Goal: Task Accomplishment & Management: Use online tool/utility

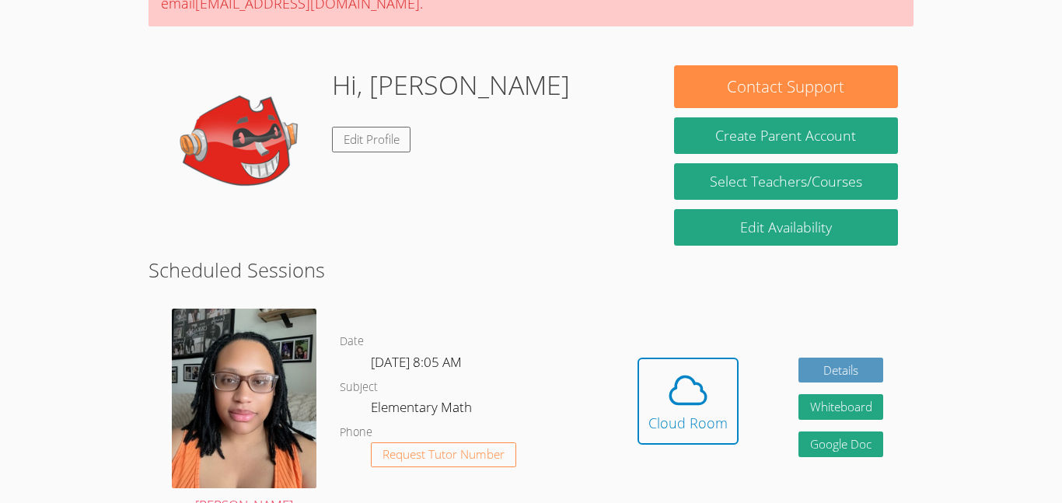
scroll to position [155, 0]
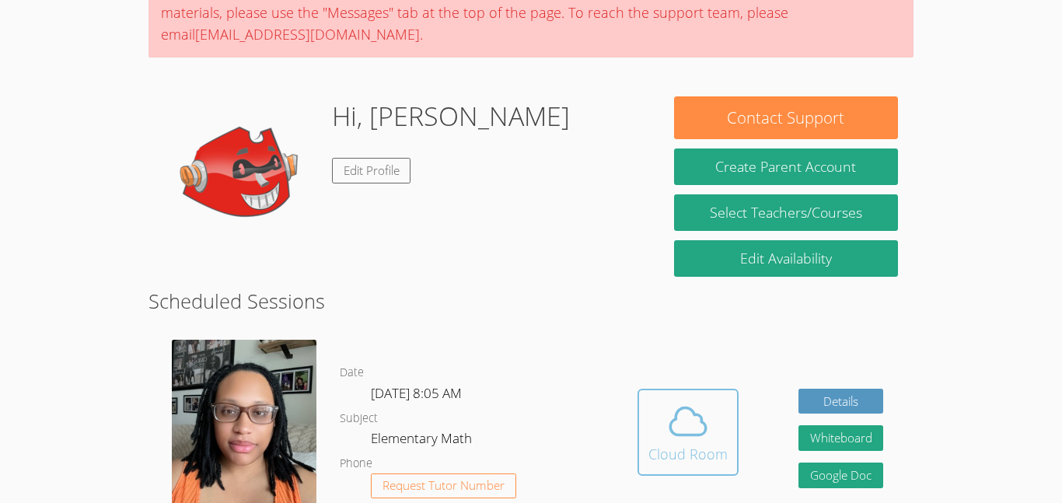
click at [691, 424] on icon at bounding box center [688, 421] width 44 height 44
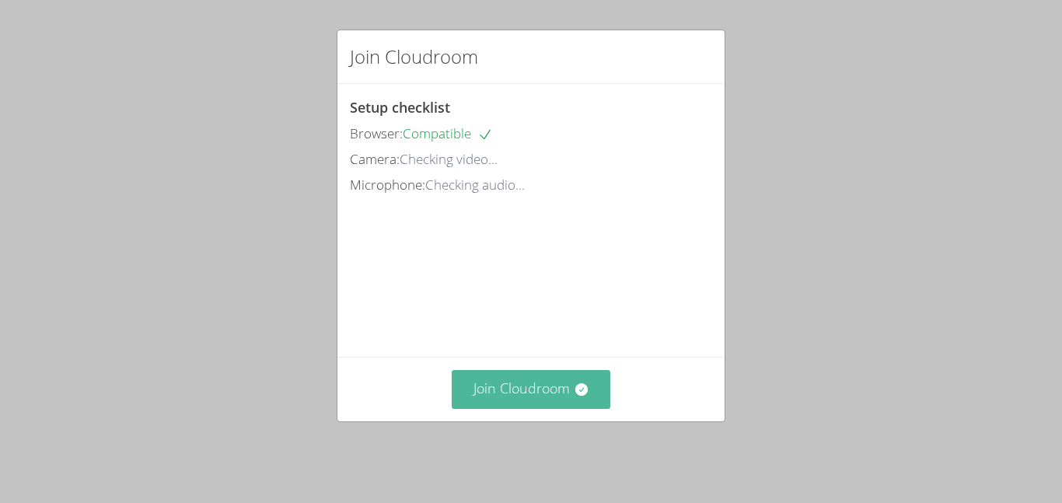
click at [499, 407] on button "Join Cloudroom" at bounding box center [531, 389] width 159 height 38
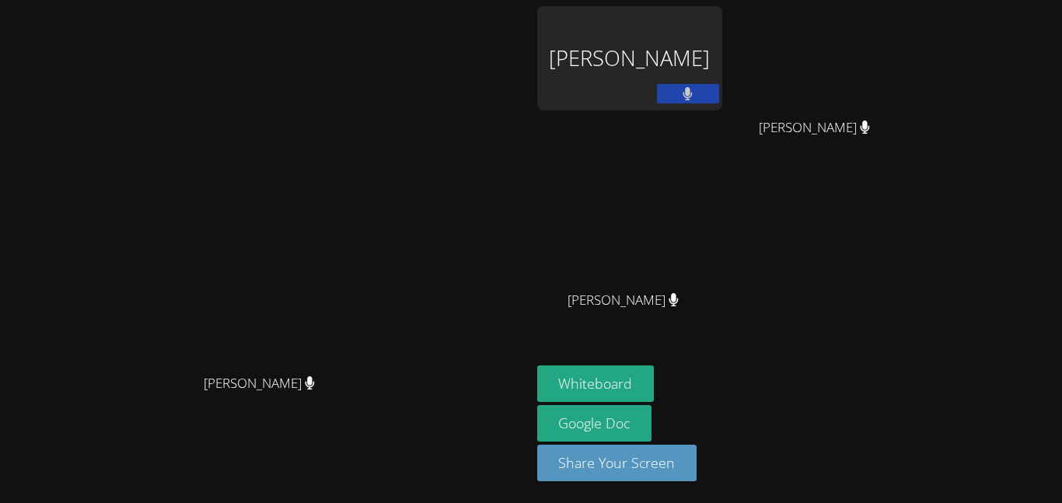
click at [722, 90] on div "[PERSON_NAME]" at bounding box center [629, 58] width 185 height 104
click at [719, 90] on button at bounding box center [688, 93] width 62 height 19
click at [719, 92] on button at bounding box center [688, 93] width 62 height 19
click at [382, 232] on video at bounding box center [264, 220] width 233 height 291
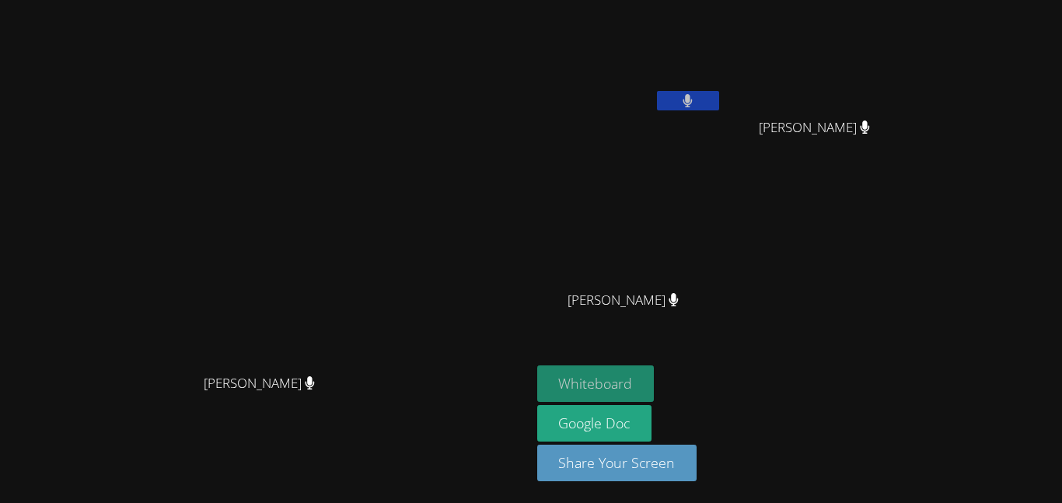
click at [654, 380] on button "Whiteboard" at bounding box center [595, 383] width 117 height 37
